Goal: Transaction & Acquisition: Download file/media

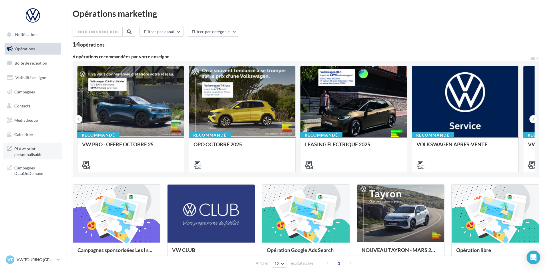
click at [29, 152] on span "PLV et print personnalisable" at bounding box center [36, 151] width 45 height 12
click at [26, 257] on div "VT VW TOURING AIX-EN-PROVENCE vw-les-ben" at bounding box center [30, 260] width 49 height 9
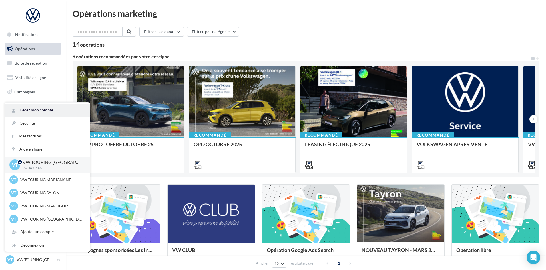
click at [38, 113] on link "Gérer mon compte" at bounding box center [47, 110] width 85 height 13
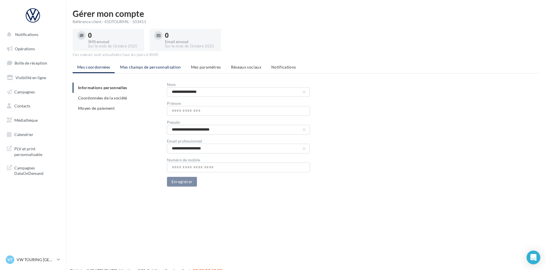
click at [158, 66] on span "Mes champs de personnalisation" at bounding box center [150, 67] width 61 height 5
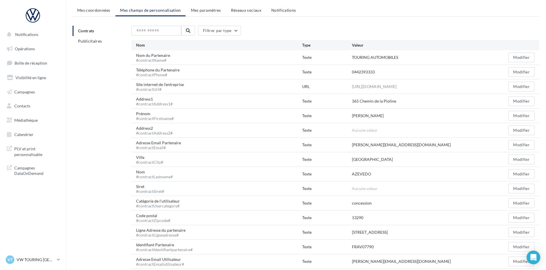
scroll to position [57, 0]
click at [518, 116] on button "Modifier" at bounding box center [521, 116] width 26 height 10
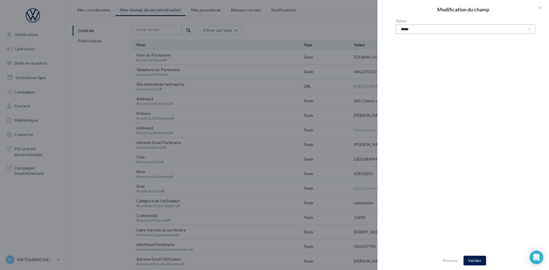
click at [423, 32] on input "*****" at bounding box center [466, 29] width 140 height 10
type input "********"
click at [476, 261] on button "Valider" at bounding box center [475, 261] width 23 height 10
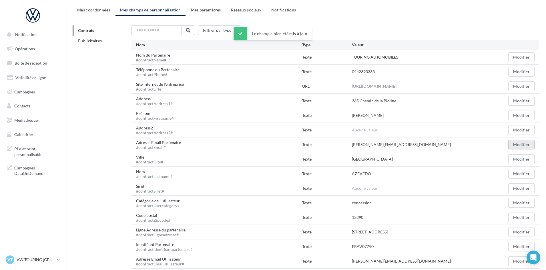
click at [511, 142] on button "Modifier" at bounding box center [521, 145] width 26 height 10
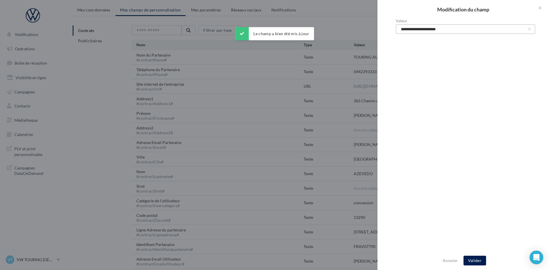
drag, startPoint x: 458, startPoint y: 28, endPoint x: 368, endPoint y: 27, distance: 89.5
click at [368, 27] on div "**********" at bounding box center [274, 135] width 549 height 270
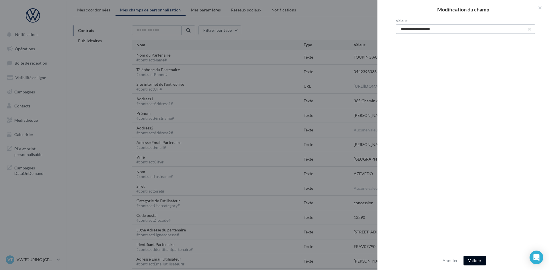
type input "**********"
click at [475, 261] on button "Valider" at bounding box center [475, 261] width 23 height 10
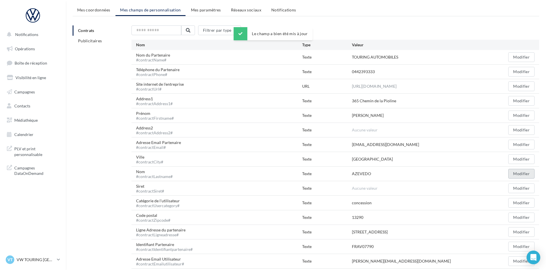
click at [513, 173] on button "Modifier" at bounding box center [521, 174] width 26 height 10
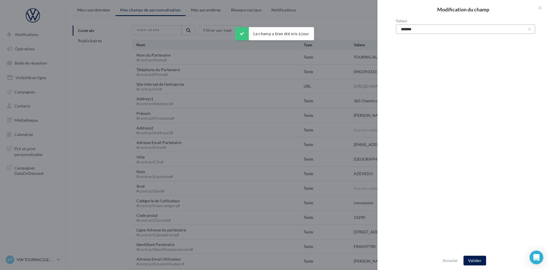
click at [423, 29] on input "*******" at bounding box center [466, 29] width 140 height 10
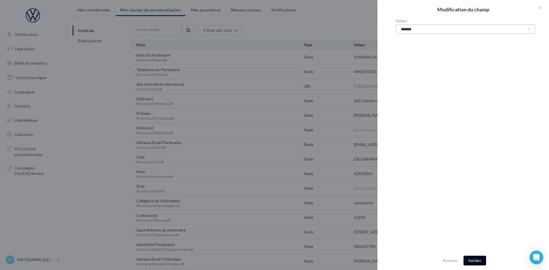
type input "*******"
click at [479, 260] on button "Valider" at bounding box center [475, 261] width 23 height 10
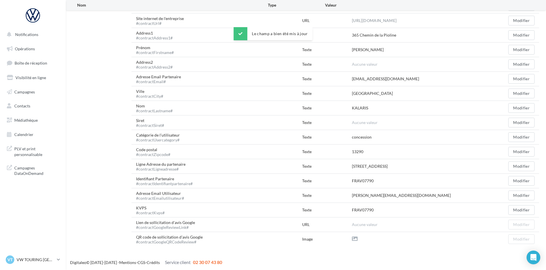
scroll to position [124, 0]
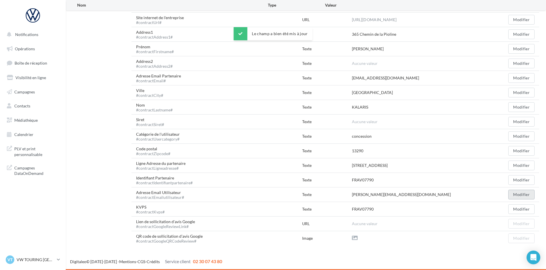
click at [518, 195] on button "Modifier" at bounding box center [521, 195] width 26 height 10
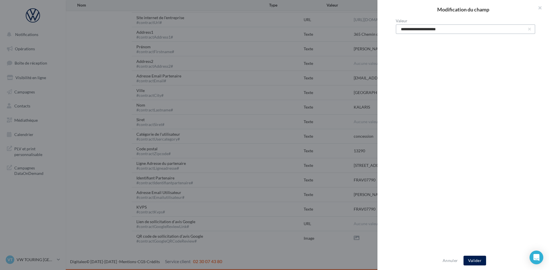
drag, startPoint x: 426, startPoint y: 30, endPoint x: 349, endPoint y: 30, distance: 76.4
click at [349, 30] on div "**********" at bounding box center [274, 135] width 549 height 270
click at [421, 29] on input "**********" at bounding box center [466, 29] width 140 height 10
drag, startPoint x: 425, startPoint y: 29, endPoint x: 369, endPoint y: 30, distance: 56.1
click at [369, 30] on div "**********" at bounding box center [274, 135] width 549 height 270
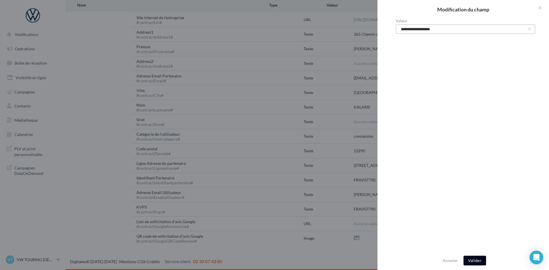
type input "**********"
click at [472, 260] on button "Valider" at bounding box center [475, 261] width 23 height 10
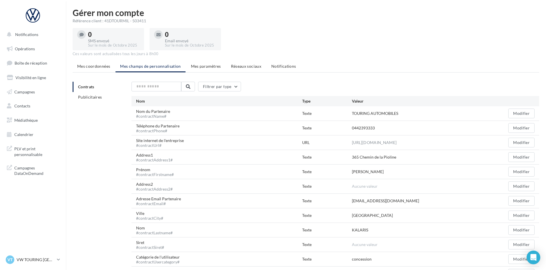
scroll to position [0, 0]
click at [27, 154] on span "PLV et print personnalisable" at bounding box center [36, 151] width 45 height 12
click at [31, 152] on span "PLV et print personnalisable" at bounding box center [36, 151] width 45 height 12
click at [27, 147] on span "PLV et print personnalisable" at bounding box center [36, 151] width 45 height 12
click at [104, 65] on span "Mes coordonnées" at bounding box center [93, 67] width 33 height 5
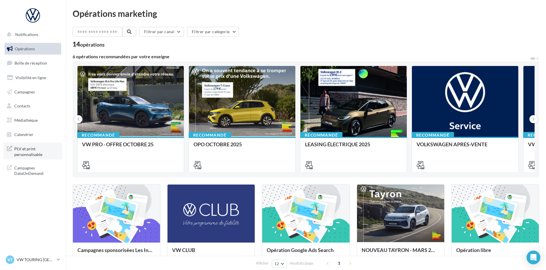
click at [41, 158] on link "PLV et print personnalisable" at bounding box center [32, 151] width 59 height 17
drag, startPoint x: 28, startPoint y: 260, endPoint x: 28, endPoint y: 255, distance: 4.9
click at [28, 260] on p "VW TOURING [GEOGRAPHIC_DATA]" at bounding box center [36, 260] width 38 height 6
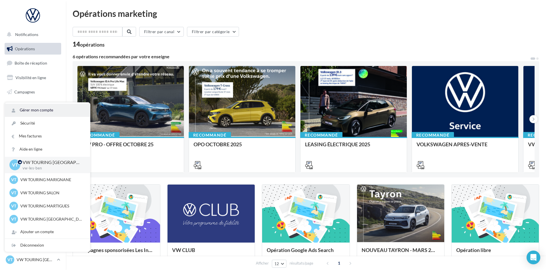
click at [28, 112] on link "Gérer mon compte" at bounding box center [47, 110] width 85 height 13
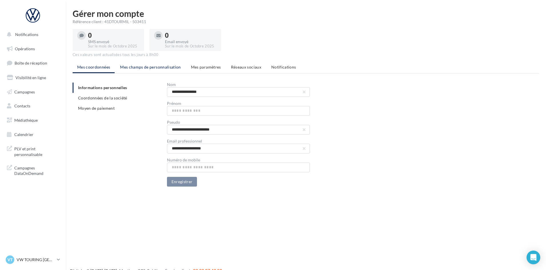
click at [153, 65] on span "Mes champs de personnalisation" at bounding box center [150, 67] width 61 height 5
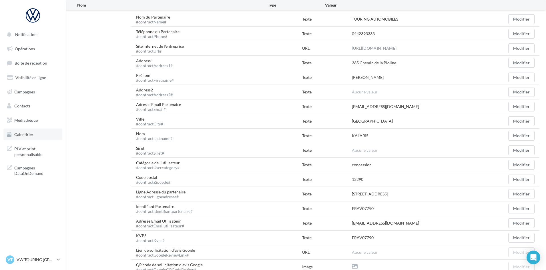
scroll to position [9, 0]
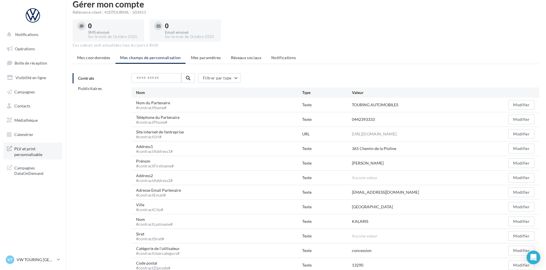
click at [35, 148] on span "PLV et print personnalisable" at bounding box center [36, 151] width 45 height 12
click at [36, 49] on link "Opérations" at bounding box center [32, 49] width 59 height 12
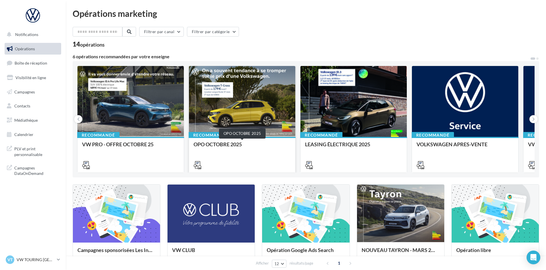
click at [259, 152] on div "OPO OCTOBRE 2025" at bounding box center [242, 147] width 97 height 11
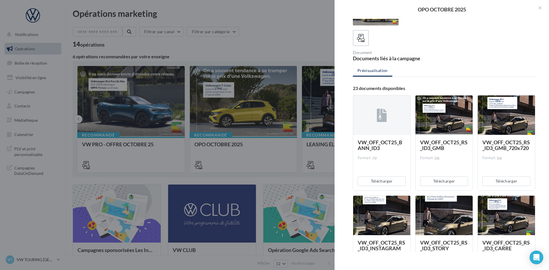
scroll to position [57, 0]
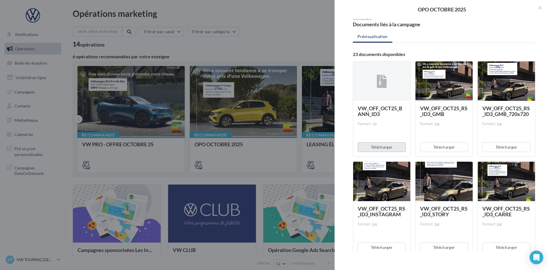
click at [387, 151] on button "Télécharger" at bounding box center [382, 147] width 48 height 10
click at [441, 145] on button "Télécharger" at bounding box center [444, 147] width 48 height 10
click at [496, 145] on button "Télécharger" at bounding box center [506, 147] width 48 height 10
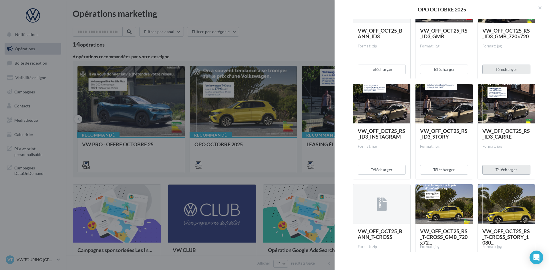
scroll to position [143, 0]
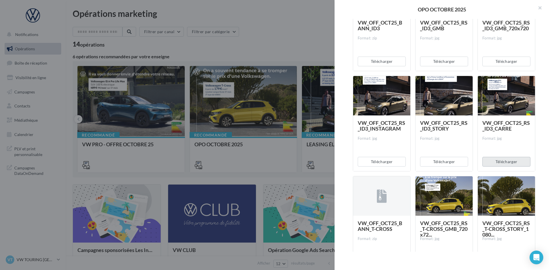
drag, startPoint x: 502, startPoint y: 161, endPoint x: 442, endPoint y: 161, distance: 60.3
click at [502, 161] on button "Télécharger" at bounding box center [506, 162] width 48 height 10
drag, startPoint x: 436, startPoint y: 160, endPoint x: 430, endPoint y: 160, distance: 5.1
click at [435, 160] on button "Télécharger" at bounding box center [444, 162] width 48 height 10
click at [387, 160] on button "Télécharger" at bounding box center [382, 162] width 48 height 10
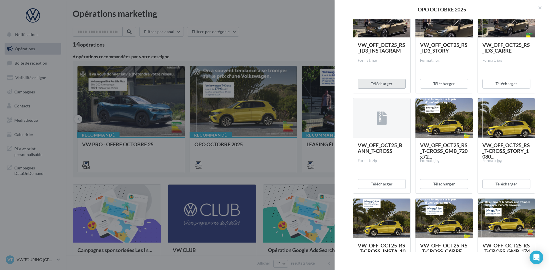
scroll to position [229, 0]
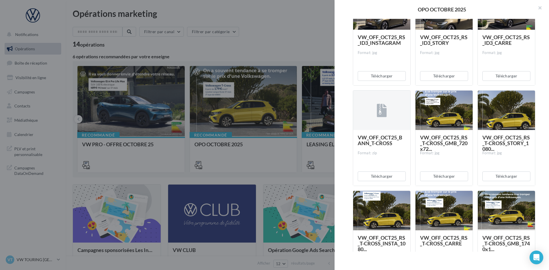
click at [384, 171] on div "Télécharger" at bounding box center [381, 176] width 57 height 19
drag, startPoint x: 384, startPoint y: 173, endPoint x: 436, endPoint y: 166, distance: 52.2
click at [385, 173] on button "Télécharger" at bounding box center [382, 177] width 48 height 10
click at [453, 172] on button "Télécharger" at bounding box center [444, 177] width 48 height 10
click at [489, 173] on button "Télécharger" at bounding box center [506, 177] width 48 height 10
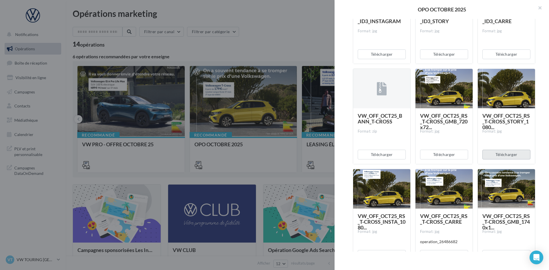
scroll to position [286, 0]
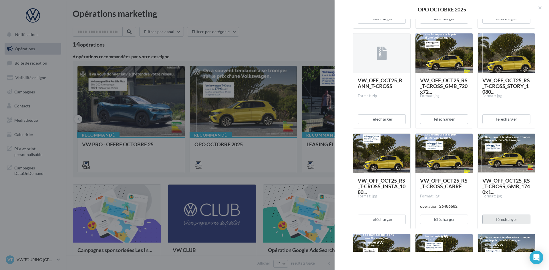
drag, startPoint x: 494, startPoint y: 219, endPoint x: 448, endPoint y: 218, distance: 46.6
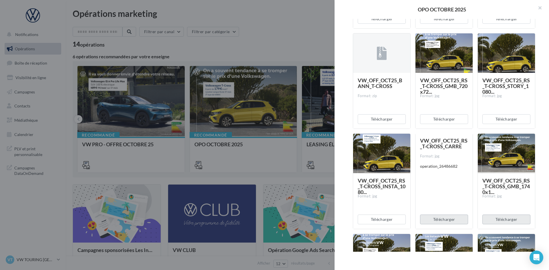
click at [494, 219] on button "Télécharger" at bounding box center [506, 220] width 48 height 10
drag, startPoint x: 438, startPoint y: 218, endPoint x: 430, endPoint y: 218, distance: 8.0
click at [437, 218] on button "Télécharger" at bounding box center [444, 220] width 48 height 10
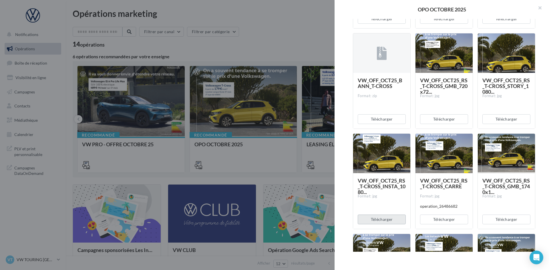
click at [396, 217] on button "Télécharger" at bounding box center [382, 220] width 48 height 10
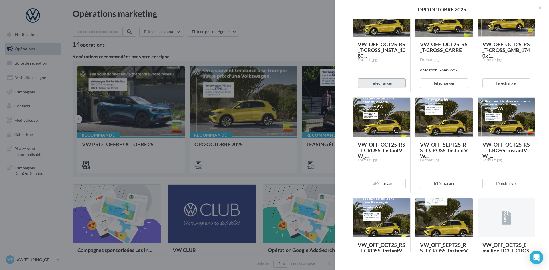
scroll to position [429, 0]
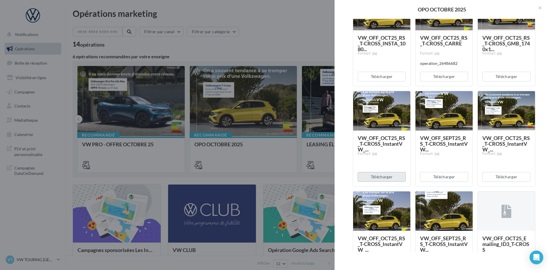
drag, startPoint x: 386, startPoint y: 176, endPoint x: 437, endPoint y: 171, distance: 51.1
click at [386, 175] on button "Télécharger" at bounding box center [382, 177] width 48 height 10
click at [445, 174] on button "Télécharger" at bounding box center [444, 177] width 48 height 10
click at [506, 175] on button "Télécharger" at bounding box center [506, 177] width 48 height 10
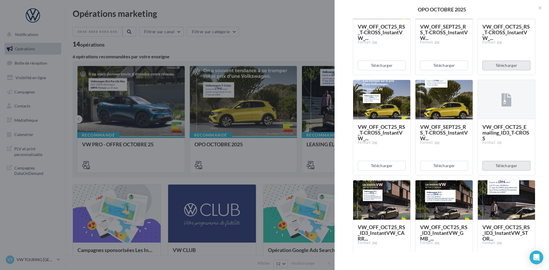
scroll to position [543, 0]
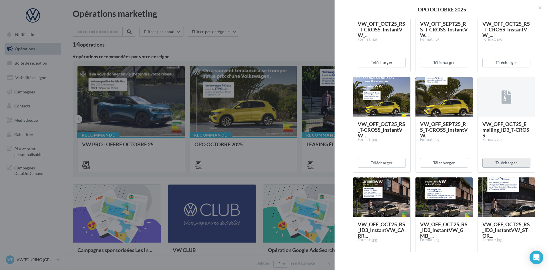
click at [504, 162] on button "Télécharger" at bounding box center [506, 163] width 48 height 10
drag, startPoint x: 444, startPoint y: 165, endPoint x: 390, endPoint y: 158, distance: 53.8
click at [444, 165] on button "Télécharger" at bounding box center [444, 163] width 48 height 10
click at [383, 158] on div "Télécharger" at bounding box center [381, 163] width 57 height 19
click at [386, 160] on button "Télécharger" at bounding box center [382, 163] width 48 height 10
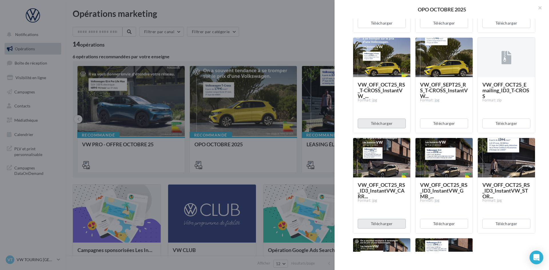
scroll to position [658, 0]
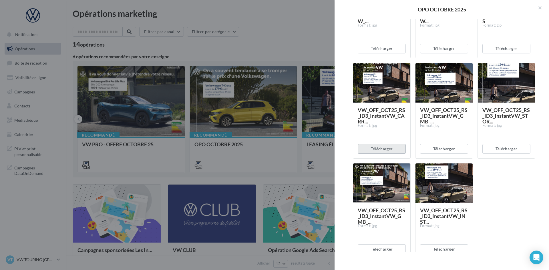
drag, startPoint x: 388, startPoint y: 149, endPoint x: 458, endPoint y: 146, distance: 70.4
click at [389, 149] on button "Télécharger" at bounding box center [382, 149] width 48 height 10
click at [464, 147] on button "Télécharger" at bounding box center [444, 149] width 48 height 10
drag, startPoint x: 490, startPoint y: 148, endPoint x: 485, endPoint y: 152, distance: 7.3
click at [490, 148] on button "Télécharger" at bounding box center [506, 149] width 48 height 10
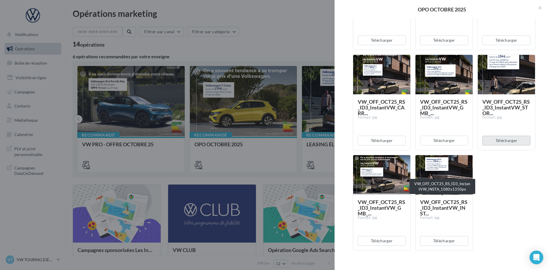
scroll to position [674, 0]
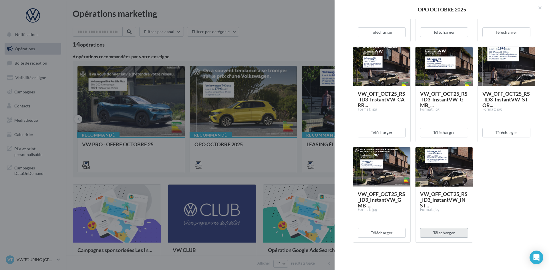
drag, startPoint x: 438, startPoint y: 232, endPoint x: 433, endPoint y: 233, distance: 5.7
click at [438, 233] on button "Télécharger" at bounding box center [444, 233] width 48 height 10
click at [397, 232] on button "Télécharger" at bounding box center [382, 233] width 48 height 10
click at [164, 65] on div at bounding box center [274, 135] width 549 height 270
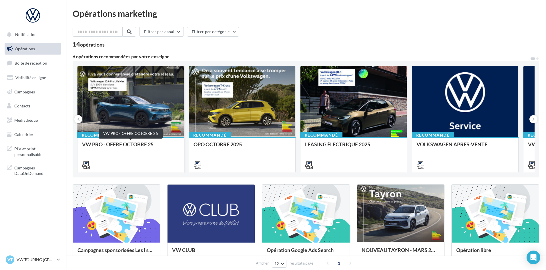
click at [117, 150] on div "VW PRO - OFFRE OCTOBRE 25" at bounding box center [130, 147] width 97 height 11
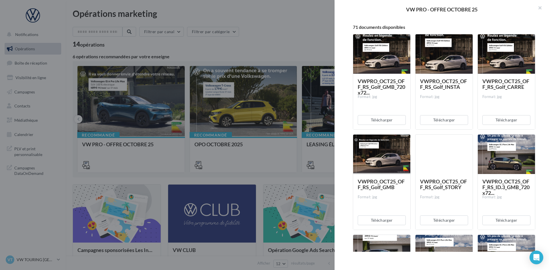
scroll to position [86, 0]
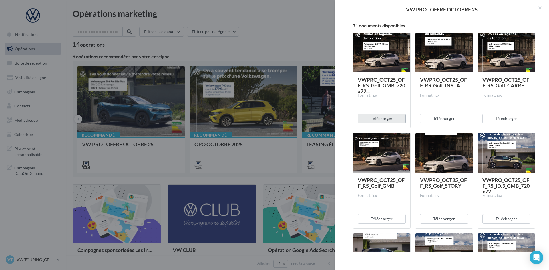
click at [394, 120] on button "Télécharger" at bounding box center [382, 119] width 48 height 10
click at [441, 119] on button "Télécharger" at bounding box center [444, 119] width 48 height 10
click at [503, 119] on button "Télécharger" at bounding box center [506, 119] width 48 height 10
click at [496, 219] on button "Télécharger" at bounding box center [506, 219] width 48 height 10
drag, startPoint x: 445, startPoint y: 219, endPoint x: 441, endPoint y: 219, distance: 4.0
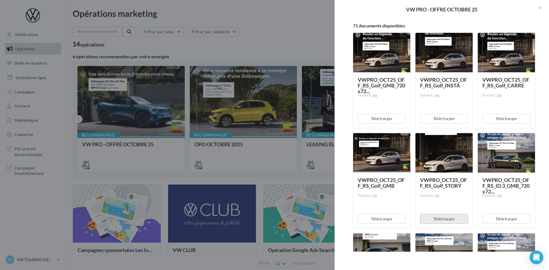
click at [445, 219] on button "Télécharger" at bounding box center [444, 219] width 48 height 10
drag, startPoint x: 392, startPoint y: 219, endPoint x: 405, endPoint y: 202, distance: 21.0
click at [392, 219] on button "Télécharger" at bounding box center [382, 219] width 48 height 10
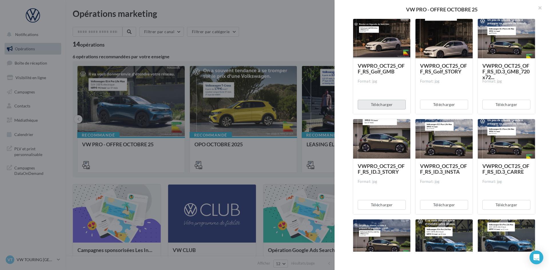
scroll to position [257, 0]
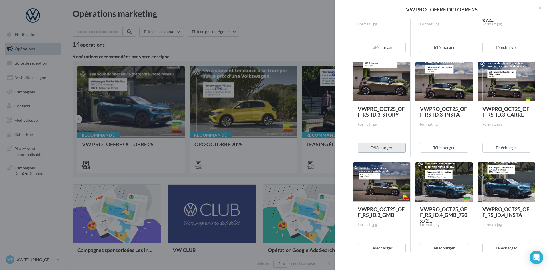
click at [392, 149] on button "Télécharger" at bounding box center [382, 148] width 48 height 10
drag, startPoint x: 449, startPoint y: 151, endPoint x: 495, endPoint y: 145, distance: 47.0
click at [449, 151] on button "Télécharger" at bounding box center [444, 148] width 48 height 10
click at [499, 145] on button "Télécharger" at bounding box center [506, 148] width 48 height 10
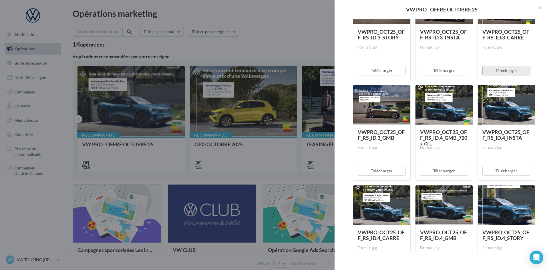
scroll to position [343, 0]
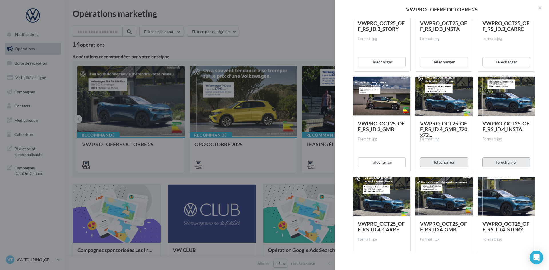
drag, startPoint x: 491, startPoint y: 160, endPoint x: 465, endPoint y: 163, distance: 26.2
click at [491, 160] on button "Télécharger" at bounding box center [506, 163] width 48 height 10
click at [447, 163] on button "Télécharger" at bounding box center [444, 163] width 48 height 10
click at [380, 163] on button "Télécharger" at bounding box center [382, 163] width 48 height 10
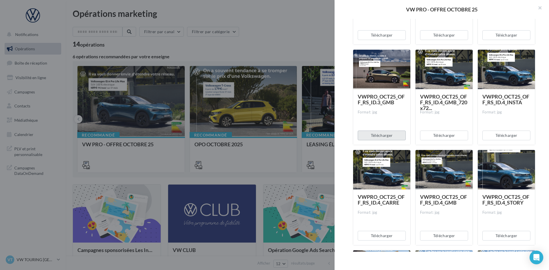
scroll to position [486, 0]
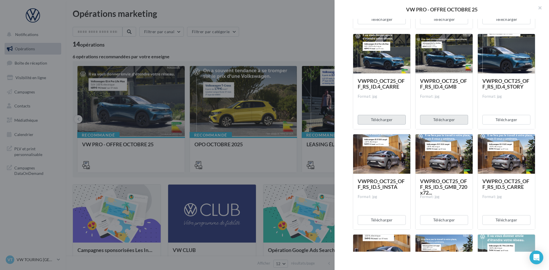
drag, startPoint x: 383, startPoint y: 120, endPoint x: 452, endPoint y: 119, distance: 68.9
click at [383, 119] on button "Télécharger" at bounding box center [382, 120] width 48 height 10
click at [459, 120] on button "Télécharger" at bounding box center [444, 120] width 48 height 10
click at [505, 119] on button "Télécharger" at bounding box center [506, 120] width 48 height 10
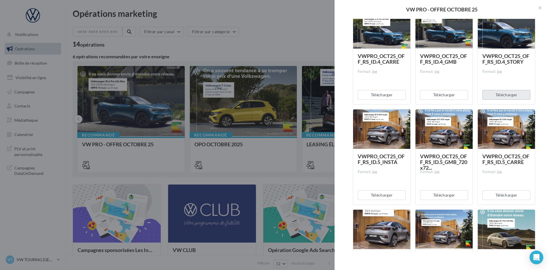
scroll to position [543, 0]
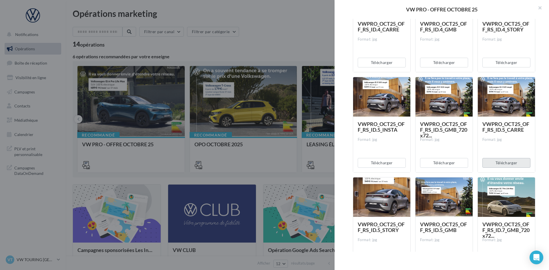
drag, startPoint x: 496, startPoint y: 161, endPoint x: 490, endPoint y: 162, distance: 5.8
click at [495, 161] on button "Télécharger" at bounding box center [506, 163] width 48 height 10
drag, startPoint x: 456, startPoint y: 164, endPoint x: 388, endPoint y: 160, distance: 67.3
click at [455, 164] on button "Télécharger" at bounding box center [444, 163] width 48 height 10
click at [386, 160] on button "Télécharger" at bounding box center [382, 163] width 48 height 10
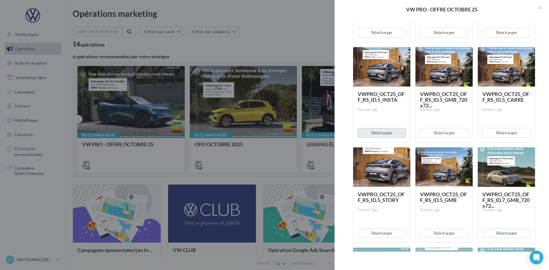
scroll to position [629, 0]
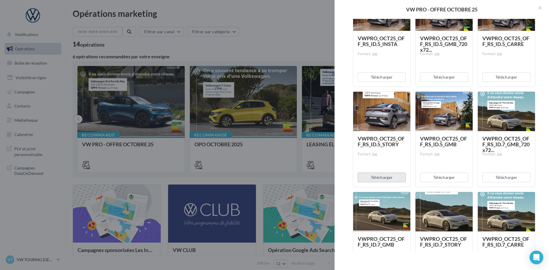
drag, startPoint x: 388, startPoint y: 176, endPoint x: 418, endPoint y: 175, distance: 30.3
click at [388, 176] on button "Télécharger" at bounding box center [382, 178] width 48 height 10
drag, startPoint x: 438, startPoint y: 176, endPoint x: 473, endPoint y: 172, distance: 35.7
click at [439, 176] on button "Télécharger" at bounding box center [444, 178] width 48 height 10
click at [502, 174] on button "Télécharger" at bounding box center [506, 178] width 48 height 10
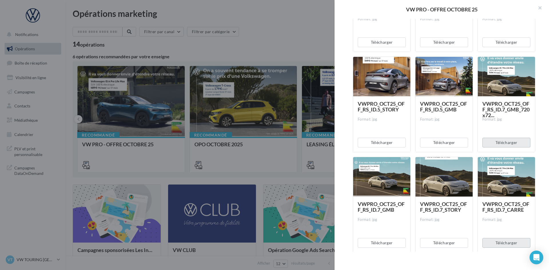
scroll to position [744, 0]
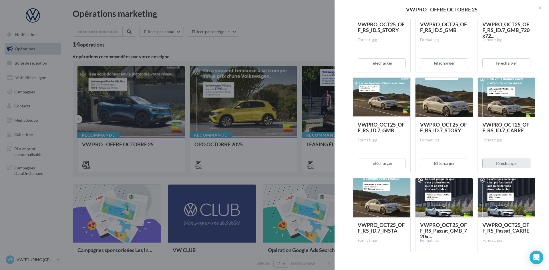
drag, startPoint x: 494, startPoint y: 164, endPoint x: 447, endPoint y: 158, distance: 47.5
click at [494, 164] on button "Télécharger" at bounding box center [506, 164] width 48 height 10
drag, startPoint x: 446, startPoint y: 158, endPoint x: 442, endPoint y: 162, distance: 6.1
click at [446, 158] on div "Télécharger" at bounding box center [444, 163] width 57 height 19
drag, startPoint x: 440, startPoint y: 164, endPoint x: 428, endPoint y: 164, distance: 12.3
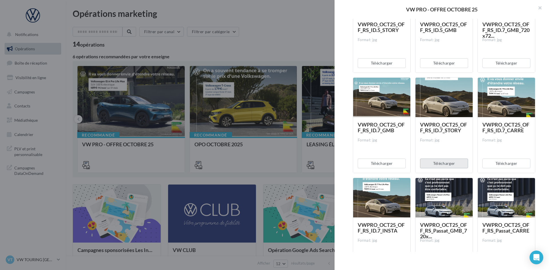
click at [440, 164] on button "Télécharger" at bounding box center [444, 164] width 48 height 10
click at [385, 163] on button "Télécharger" at bounding box center [382, 164] width 48 height 10
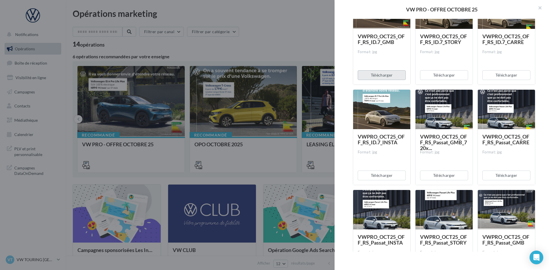
scroll to position [858, 0]
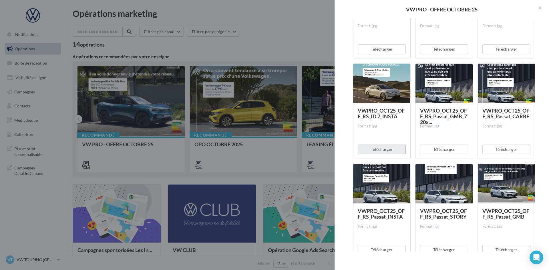
drag, startPoint x: 397, startPoint y: 154, endPoint x: 443, endPoint y: 152, distance: 46.6
click at [397, 153] on button "Télécharger" at bounding box center [382, 150] width 48 height 10
drag, startPoint x: 444, startPoint y: 152, endPoint x: 454, endPoint y: 148, distance: 10.8
click at [444, 152] on button "Télécharger" at bounding box center [444, 150] width 48 height 10
click at [506, 145] on button "Télécharger" at bounding box center [506, 150] width 48 height 10
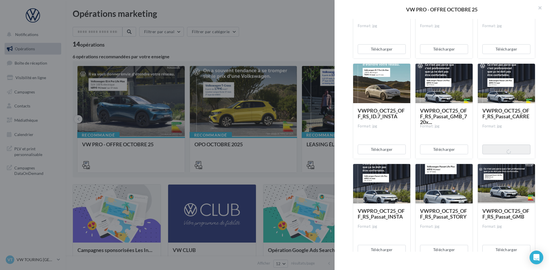
click at [504, 147] on button "Télécharger" at bounding box center [506, 150] width 48 height 10
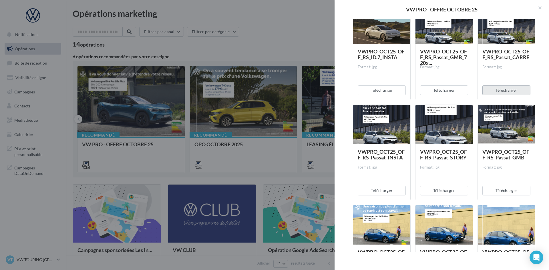
scroll to position [1001, 0]
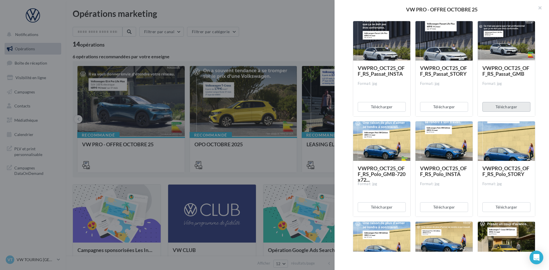
click at [500, 112] on button "Télécharger" at bounding box center [506, 107] width 48 height 10
drag, startPoint x: 455, startPoint y: 108, endPoint x: 419, endPoint y: 108, distance: 35.5
click at [454, 108] on button "Télécharger" at bounding box center [444, 107] width 48 height 10
click at [399, 109] on button "Télécharger" at bounding box center [382, 107] width 48 height 10
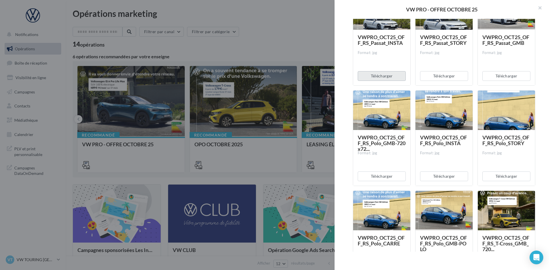
scroll to position [1058, 0]
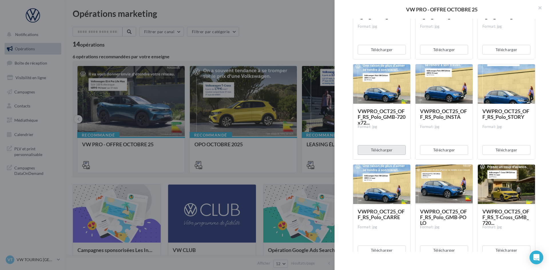
click at [397, 150] on button "Télécharger" at bounding box center [382, 150] width 48 height 10
drag, startPoint x: 432, startPoint y: 152, endPoint x: 465, endPoint y: 148, distance: 32.8
click at [433, 151] on button "Télécharger" at bounding box center [444, 150] width 48 height 10
click at [498, 152] on button "Télécharger" at bounding box center [506, 150] width 48 height 10
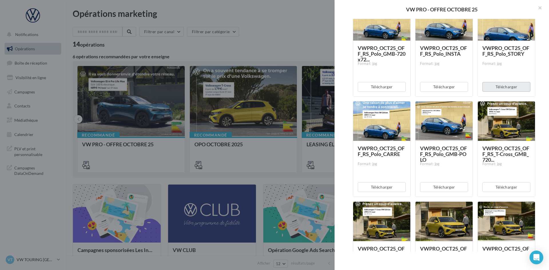
scroll to position [1144, 0]
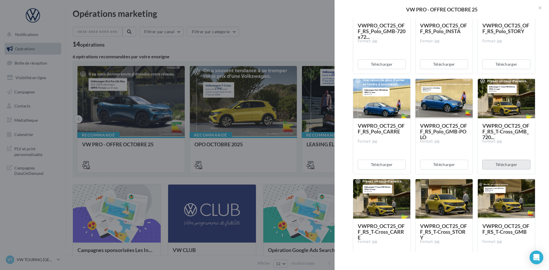
drag, startPoint x: 494, startPoint y: 161, endPoint x: 466, endPoint y: 161, distance: 28.0
click at [494, 161] on button "Télécharger" at bounding box center [506, 165] width 48 height 10
click at [448, 161] on button "Télécharger" at bounding box center [444, 165] width 48 height 10
click at [385, 163] on button "Télécharger" at bounding box center [382, 165] width 48 height 10
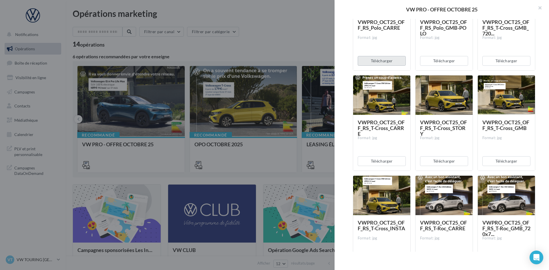
scroll to position [1258, 0]
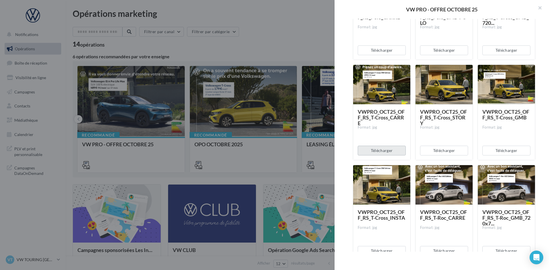
click at [389, 146] on button "Télécharger" at bounding box center [382, 151] width 48 height 10
drag, startPoint x: 446, startPoint y: 155, endPoint x: 472, endPoint y: 146, distance: 26.5
click at [447, 154] on button "Télécharger" at bounding box center [444, 151] width 48 height 10
click at [498, 147] on button "Télécharger" at bounding box center [506, 151] width 48 height 10
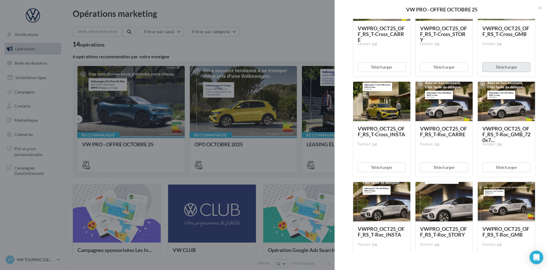
scroll to position [1344, 0]
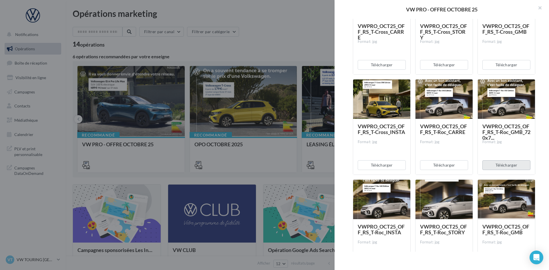
drag, startPoint x: 498, startPoint y: 163, endPoint x: 464, endPoint y: 162, distance: 34.3
click at [498, 163] on button "Télécharger" at bounding box center [506, 165] width 48 height 10
click at [446, 162] on button "Télécharger" at bounding box center [444, 165] width 48 height 10
click at [381, 166] on button "Télécharger" at bounding box center [382, 165] width 48 height 10
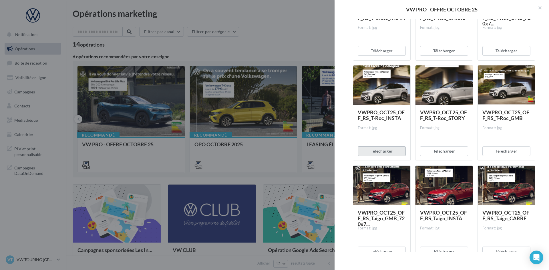
drag, startPoint x: 385, startPoint y: 152, endPoint x: 418, endPoint y: 152, distance: 32.3
click at [387, 151] on button "Télécharger" at bounding box center [382, 151] width 48 height 10
click at [438, 154] on button "Télécharger" at bounding box center [444, 151] width 48 height 10
click at [506, 149] on button "Télécharger" at bounding box center [506, 151] width 48 height 10
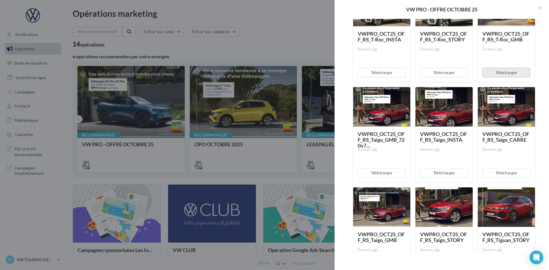
scroll to position [1544, 0]
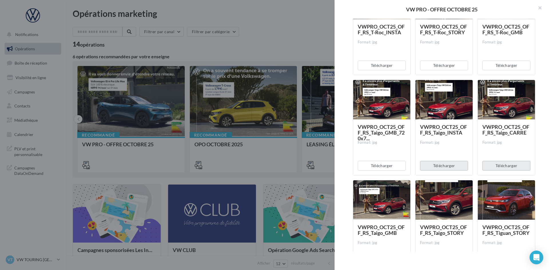
drag, startPoint x: 487, startPoint y: 167, endPoint x: 462, endPoint y: 164, distance: 25.6
click at [487, 167] on button "Télécharger" at bounding box center [506, 166] width 48 height 10
drag, startPoint x: 446, startPoint y: 163, endPoint x: 397, endPoint y: 164, distance: 48.1
click at [446, 163] on button "Télécharger" at bounding box center [444, 166] width 48 height 10
click at [392, 164] on button "Télécharger" at bounding box center [382, 166] width 48 height 10
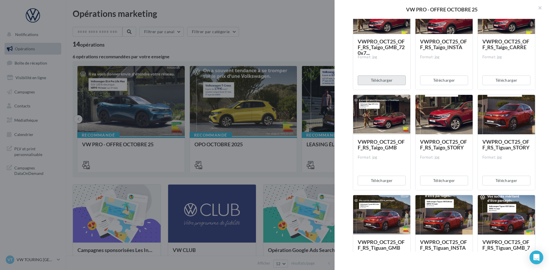
scroll to position [1630, 0]
drag, startPoint x: 389, startPoint y: 181, endPoint x: 416, endPoint y: 179, distance: 26.3
click at [390, 180] on button "Télécharger" at bounding box center [382, 181] width 48 height 10
click at [439, 182] on button "Télécharger" at bounding box center [444, 181] width 48 height 10
click at [497, 180] on button "Télécharger" at bounding box center [506, 181] width 48 height 10
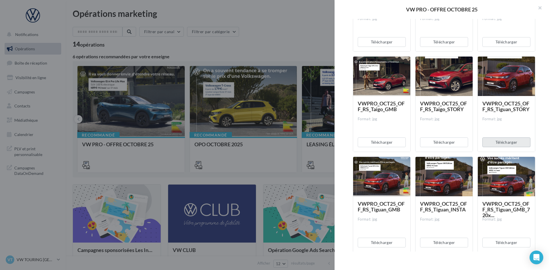
scroll to position [1744, 0]
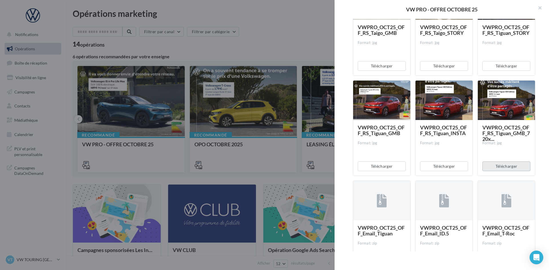
drag, startPoint x: 487, startPoint y: 170, endPoint x: 482, endPoint y: 170, distance: 5.1
click at [487, 170] on button "Télécharger" at bounding box center [506, 167] width 48 height 10
drag, startPoint x: 448, startPoint y: 167, endPoint x: 426, endPoint y: 169, distance: 22.1
click at [448, 167] on button "Télécharger" at bounding box center [444, 167] width 48 height 10
click at [388, 166] on button "Télécharger" at bounding box center [382, 167] width 48 height 10
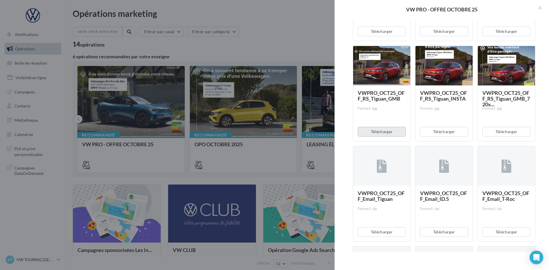
scroll to position [1859, 0]
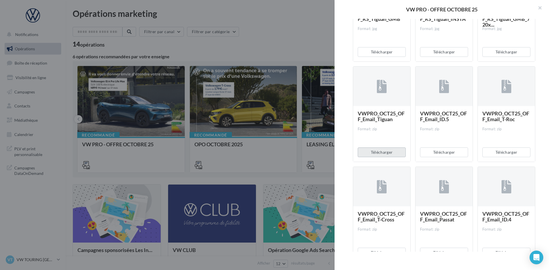
click at [392, 153] on button "Télécharger" at bounding box center [382, 153] width 48 height 10
drag, startPoint x: 433, startPoint y: 150, endPoint x: 490, endPoint y: 154, distance: 56.8
click at [433, 150] on button "Télécharger" at bounding box center [444, 153] width 48 height 10
click at [493, 154] on button "Télécharger" at bounding box center [506, 153] width 48 height 10
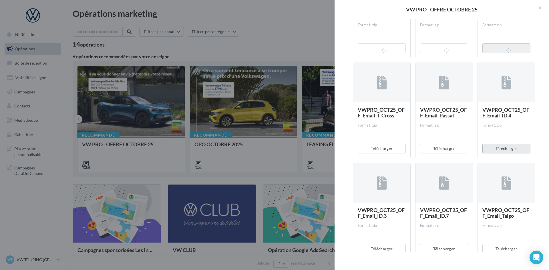
scroll to position [1973, 0]
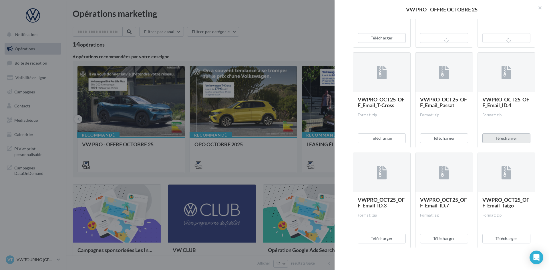
click at [494, 138] on button "Télécharger" at bounding box center [506, 139] width 48 height 10
click at [453, 140] on button "Télécharger" at bounding box center [444, 139] width 48 height 10
click at [385, 140] on button "Télécharger" at bounding box center [382, 139] width 48 height 10
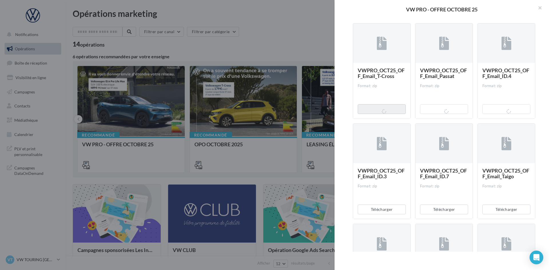
scroll to position [2030, 0]
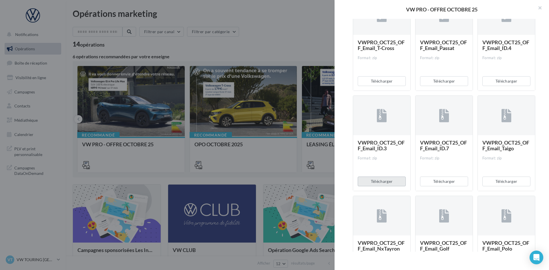
click at [388, 181] on button "Télécharger" at bounding box center [382, 182] width 48 height 10
drag, startPoint x: 439, startPoint y: 183, endPoint x: 484, endPoint y: 180, distance: 45.6
click at [439, 183] on button "Télécharger" at bounding box center [444, 182] width 48 height 10
click at [498, 182] on button "Télécharger" at bounding box center [506, 182] width 48 height 10
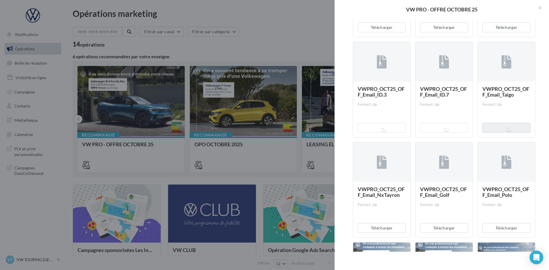
scroll to position [2145, 0]
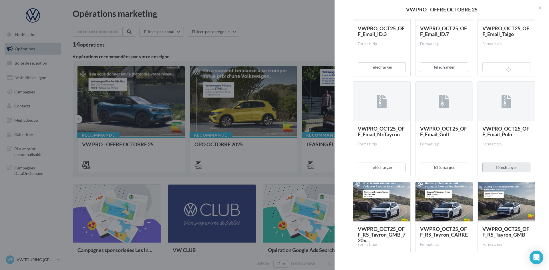
drag, startPoint x: 498, startPoint y: 169, endPoint x: 494, endPoint y: 168, distance: 4.1
click at [498, 169] on button "Télécharger" at bounding box center [506, 168] width 48 height 10
drag, startPoint x: 447, startPoint y: 164, endPoint x: 377, endPoint y: 164, distance: 69.8
click at [447, 164] on button "Télécharger" at bounding box center [444, 168] width 48 height 10
click at [377, 165] on button "Télécharger" at bounding box center [382, 168] width 48 height 10
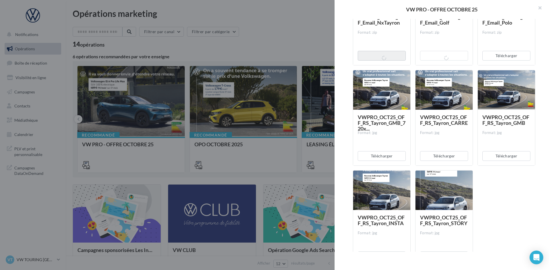
scroll to position [2259, 0]
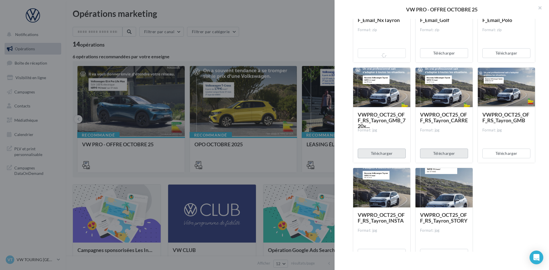
drag, startPoint x: 396, startPoint y: 155, endPoint x: 431, endPoint y: 152, distance: 35.3
click at [396, 155] on button "Télécharger" at bounding box center [382, 154] width 48 height 10
drag
click at [439, 154] on button "Télécharger" at bounding box center [444, 154] width 48 height 10
click at [500, 154] on button "Télécharger" at bounding box center [506, 154] width 48 height 10
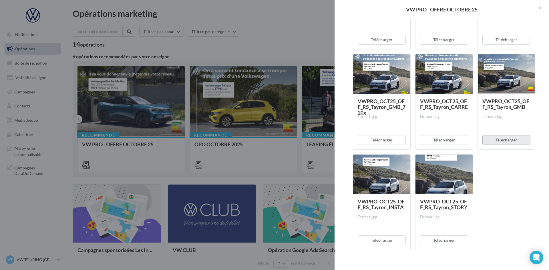
scroll to position [2280, 0]
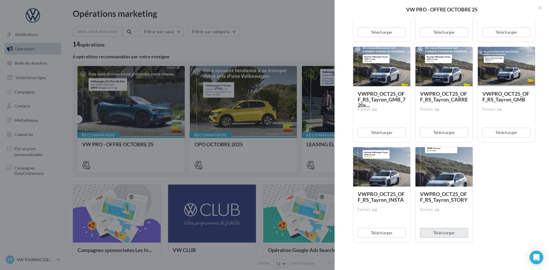
click at [439, 232] on button "Télécharger" at bounding box center [444, 233] width 48 height 10
click at [396, 233] on button "Télécharger" at bounding box center [382, 233] width 48 height 10
